Goal: Transaction & Acquisition: Purchase product/service

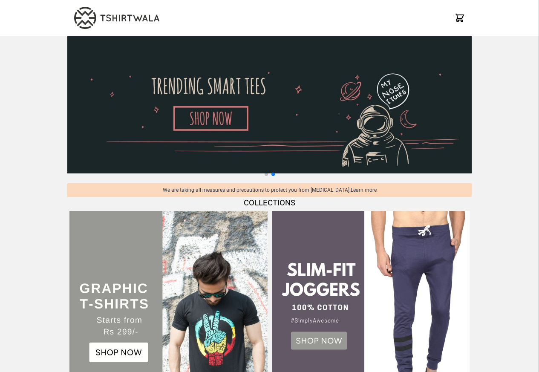
click at [193, 140] on img at bounding box center [269, 104] width 404 height 137
select select "*********"
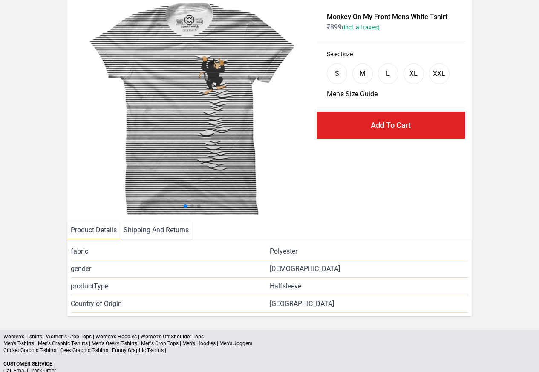
scroll to position [103, 0]
